Goal: Task Accomplishment & Management: Use online tool/utility

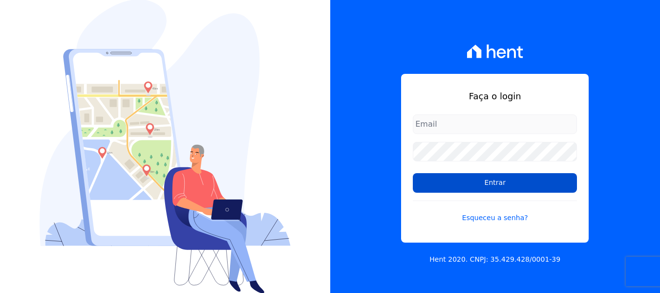
type input "simoneferreira@salgadoempreendimentos.com"
click at [442, 185] on input "Entrar" at bounding box center [495, 183] width 164 height 20
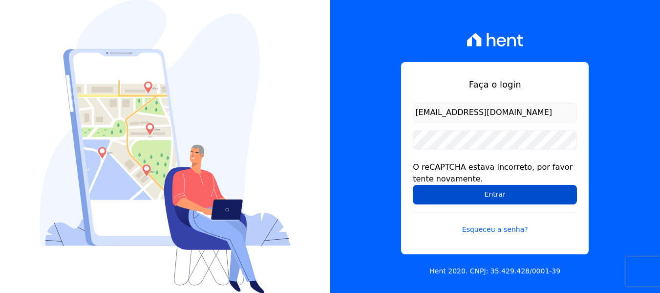
click at [444, 189] on input "Entrar" at bounding box center [495, 195] width 164 height 20
